Goal: Check status: Check status

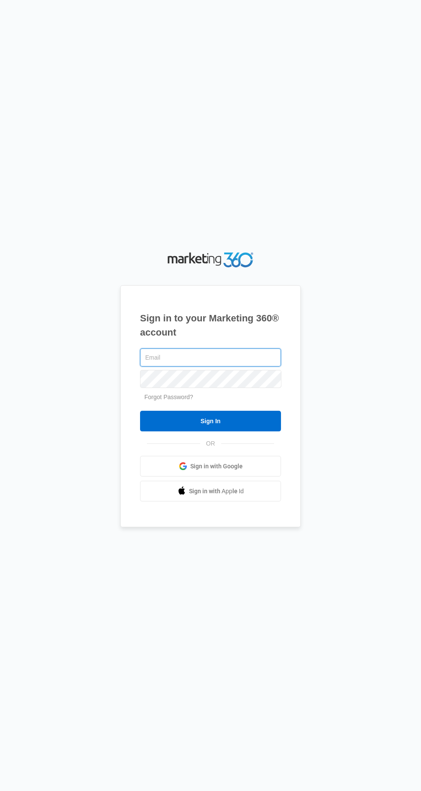
click at [156, 367] on input "text" at bounding box center [210, 357] width 141 height 18
type input "[EMAIL_ADDRESS][DOMAIN_NAME]"
click at [140, 411] on input "Sign In" at bounding box center [210, 421] width 141 height 21
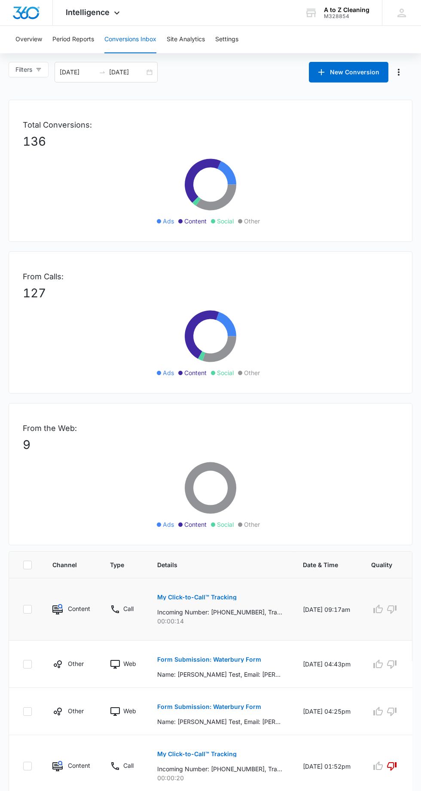
click at [230, 596] on p "My Click-to-Call™ Tracking" at bounding box center [196, 597] width 79 height 6
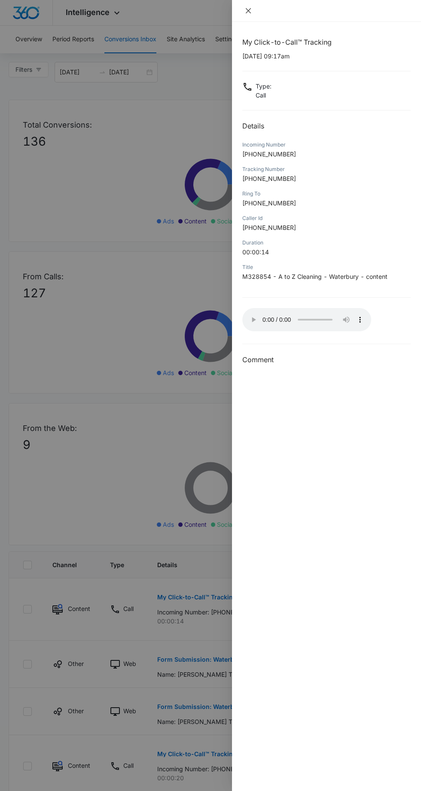
click at [248, 10] on icon "close" at bounding box center [248, 10] width 5 height 5
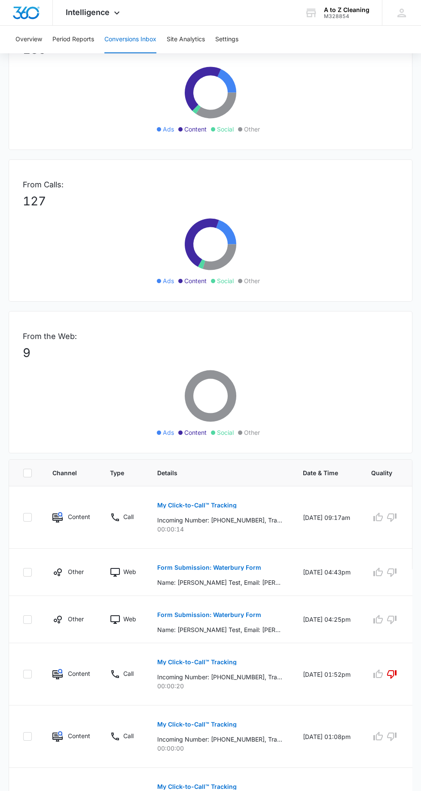
scroll to position [98, 0]
